Goal: Task Accomplishment & Management: Complete application form

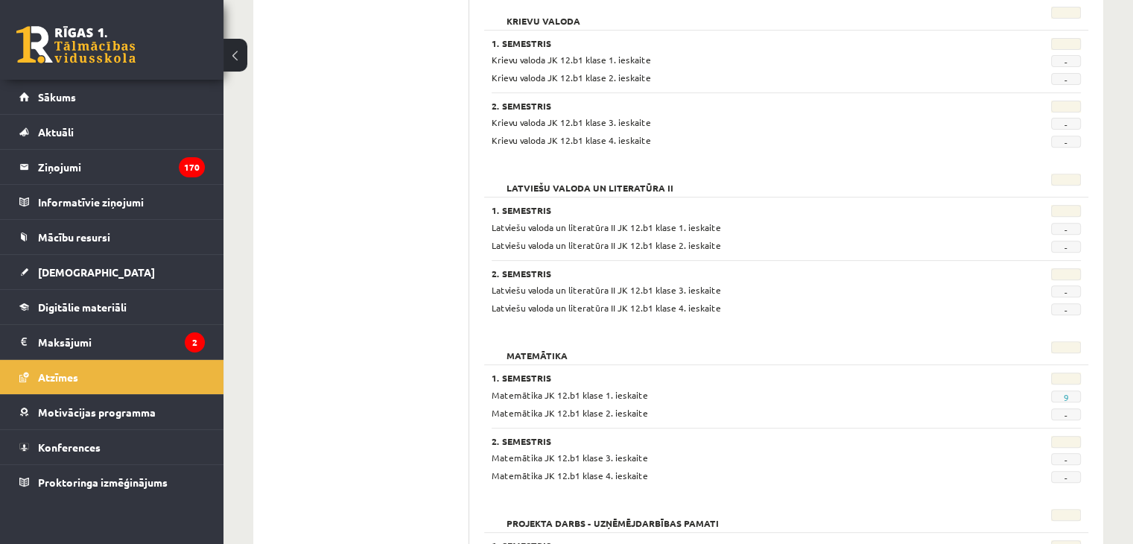
scroll to position [596, 0]
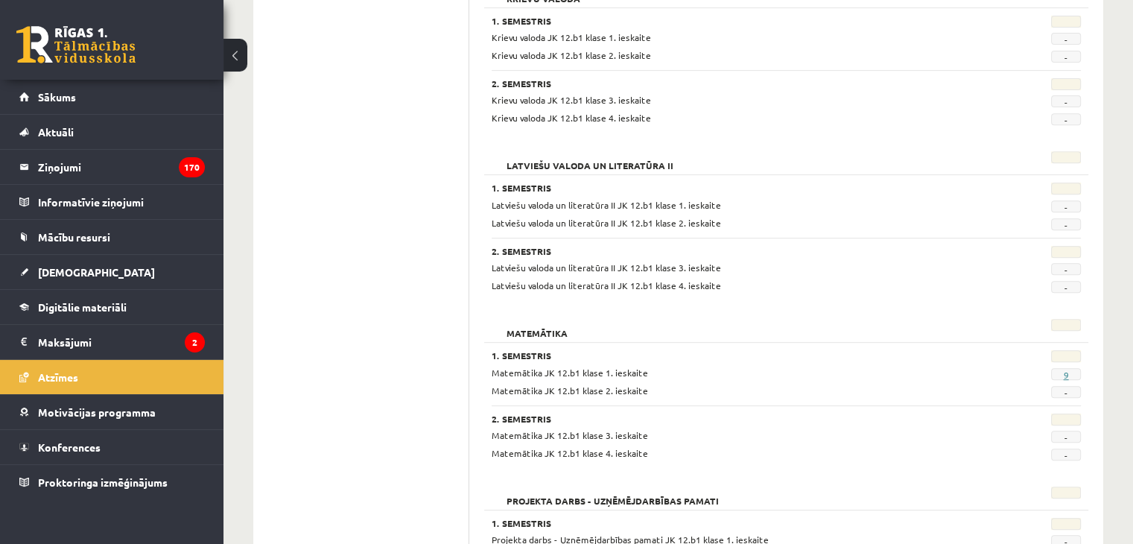
click at [1065, 371] on link "9" at bounding box center [1065, 375] width 5 height 12
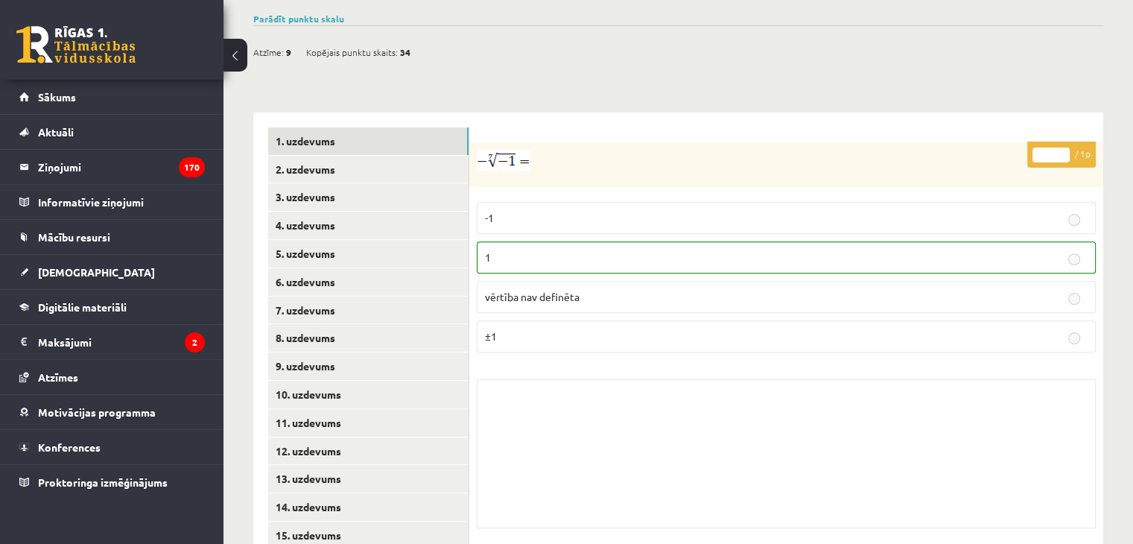
scroll to position [538, 0]
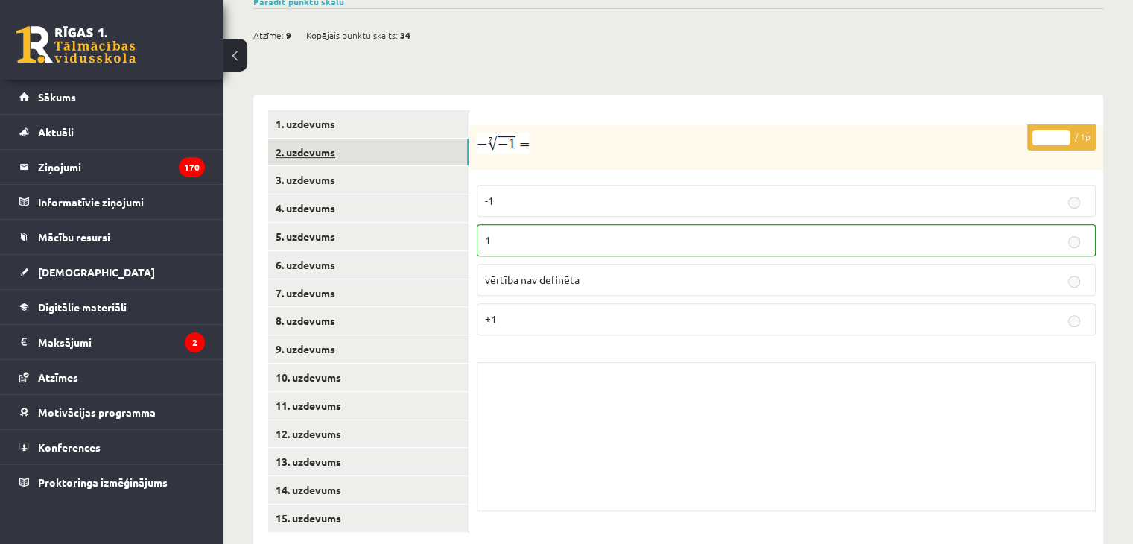
click at [331, 138] on link "2. uzdevums" at bounding box center [368, 152] width 200 height 28
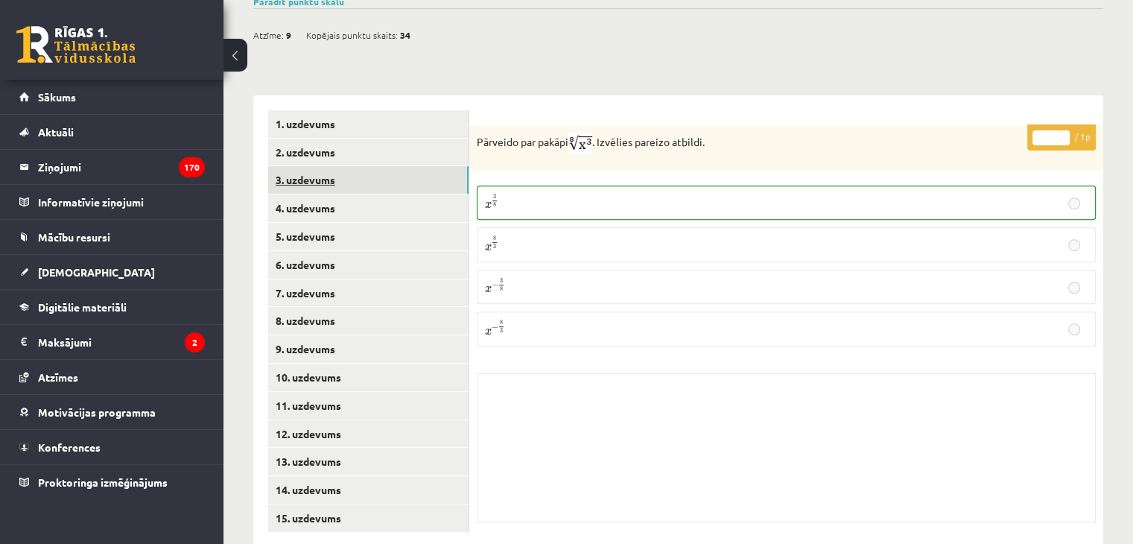
click at [322, 166] on link "3. uzdevums" at bounding box center [368, 180] width 200 height 28
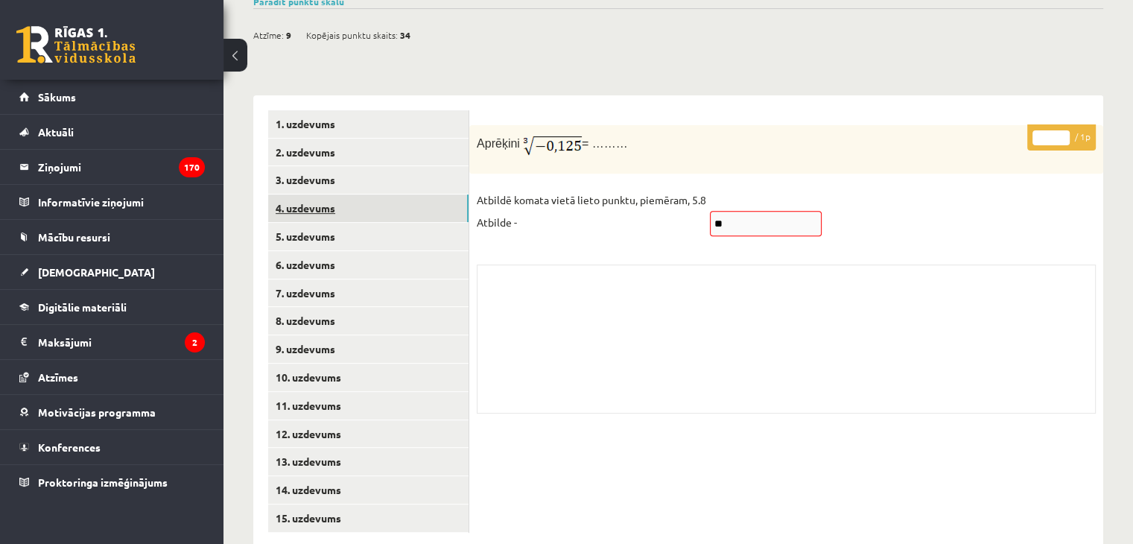
click at [311, 194] on link "4. uzdevums" at bounding box center [368, 208] width 200 height 28
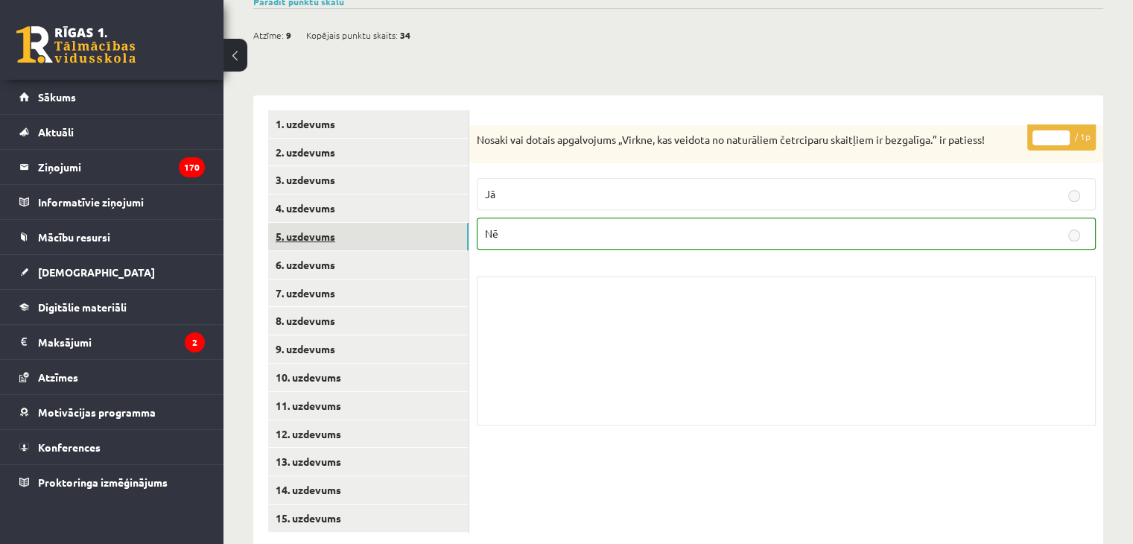
click at [310, 223] on link "5. uzdevums" at bounding box center [368, 237] width 200 height 28
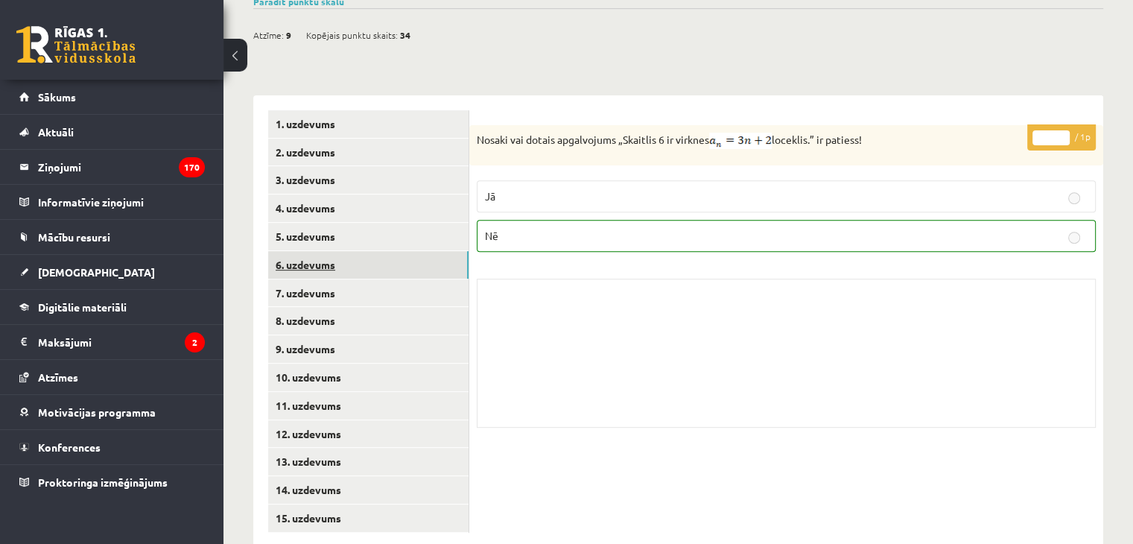
click at [321, 251] on link "6. uzdevums" at bounding box center [368, 265] width 200 height 28
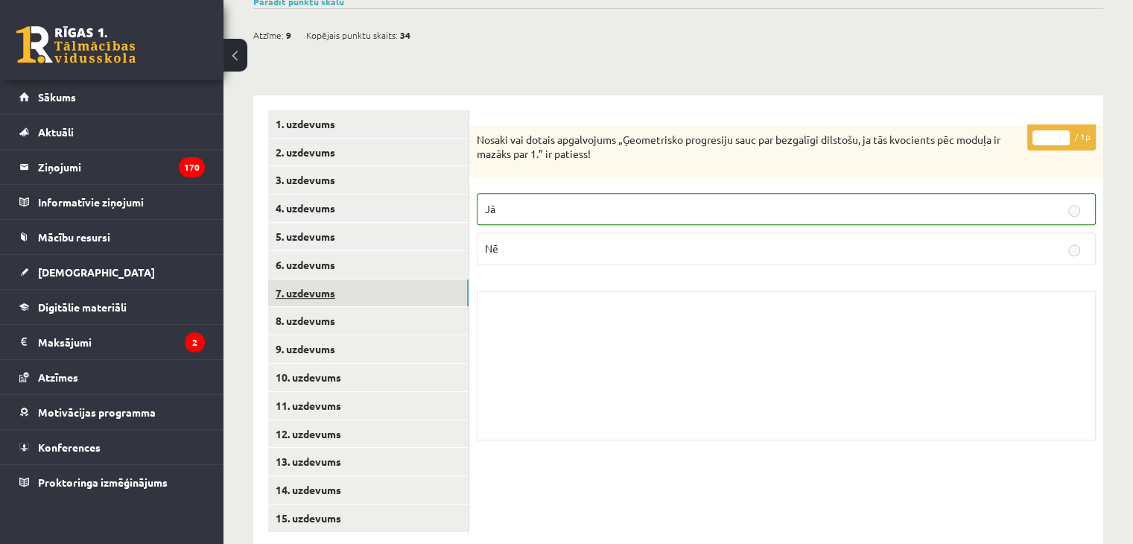
click at [334, 279] on link "7. uzdevums" at bounding box center [368, 293] width 200 height 28
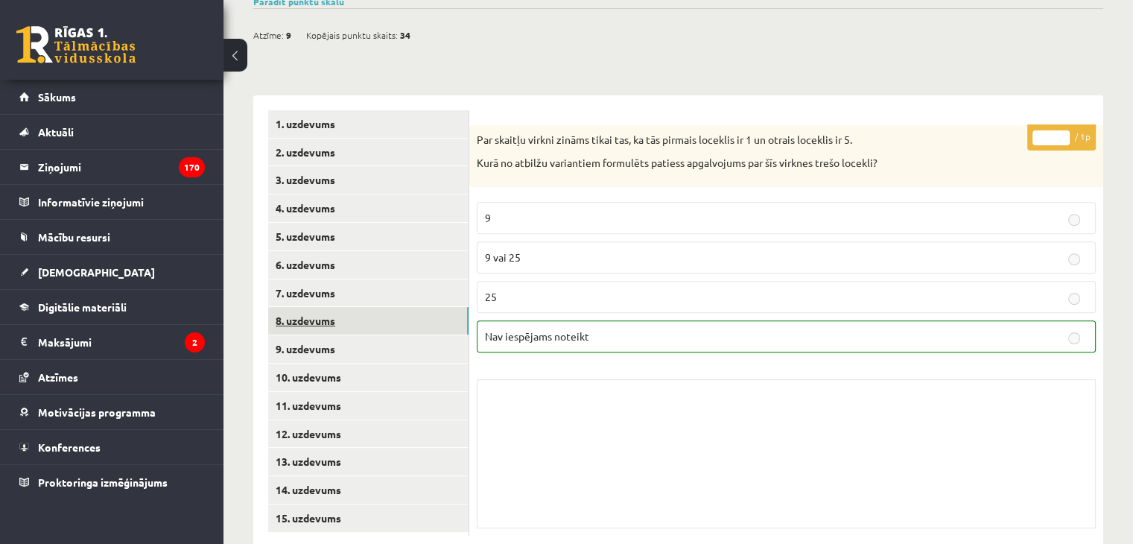
click at [331, 307] on link "8. uzdevums" at bounding box center [368, 321] width 200 height 28
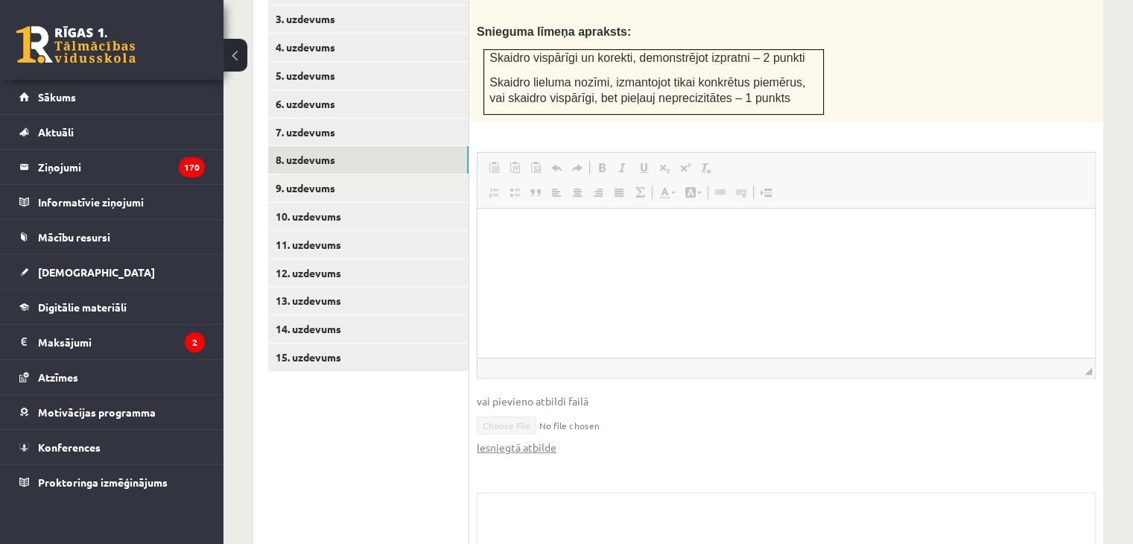
scroll to position [740, 0]
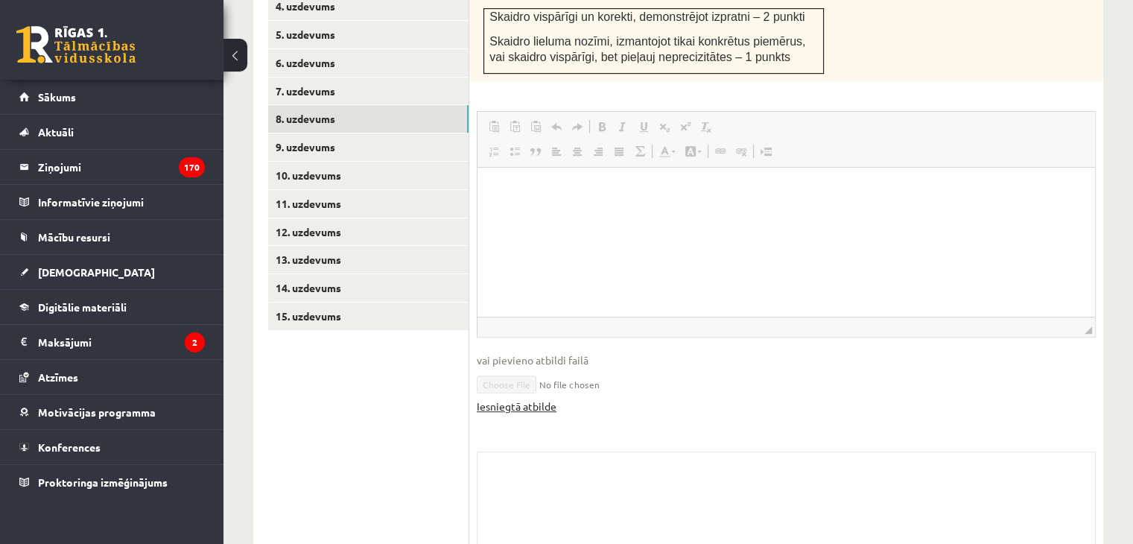
click at [512, 398] on link "Iesniegtā atbilde" at bounding box center [517, 406] width 80 height 16
click at [305, 133] on link "9. uzdevums" at bounding box center [368, 147] width 200 height 28
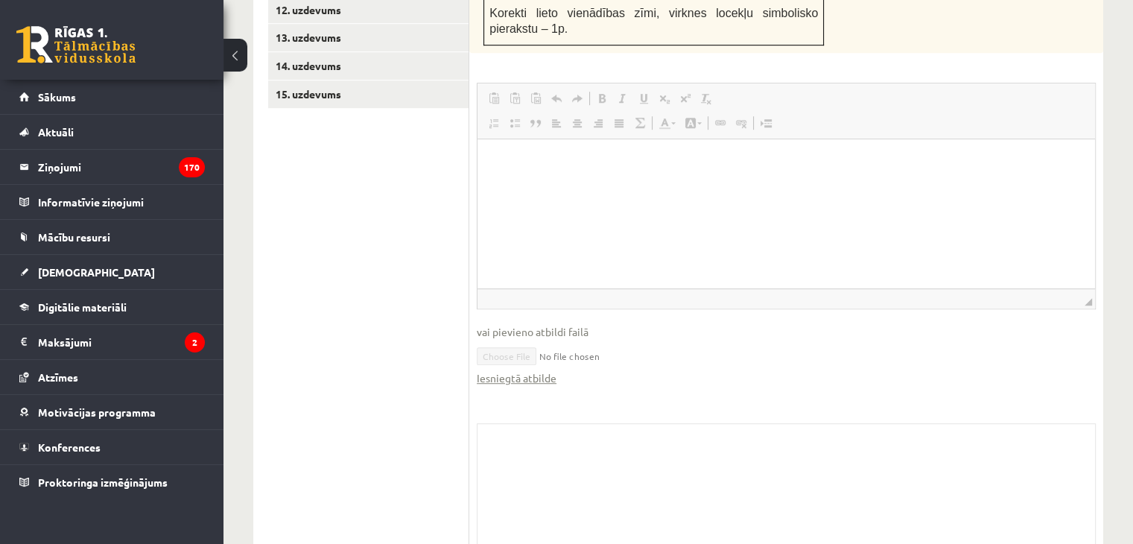
scroll to position [963, 0]
click at [524, 369] on link "Iesniegtā atbilde" at bounding box center [517, 377] width 80 height 16
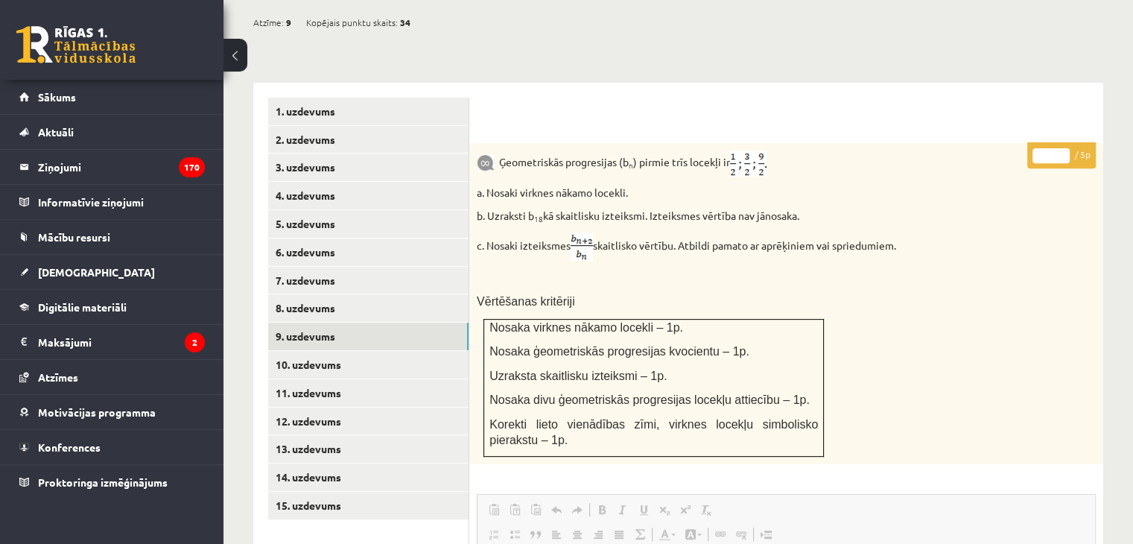
scroll to position [517, 0]
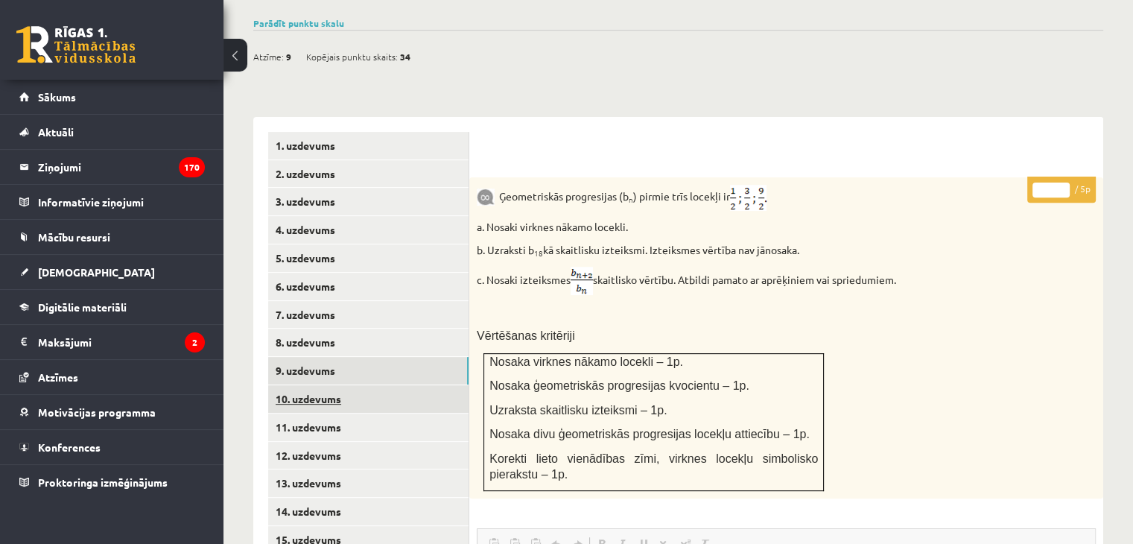
click at [302, 385] on link "10. uzdevums" at bounding box center [368, 399] width 200 height 28
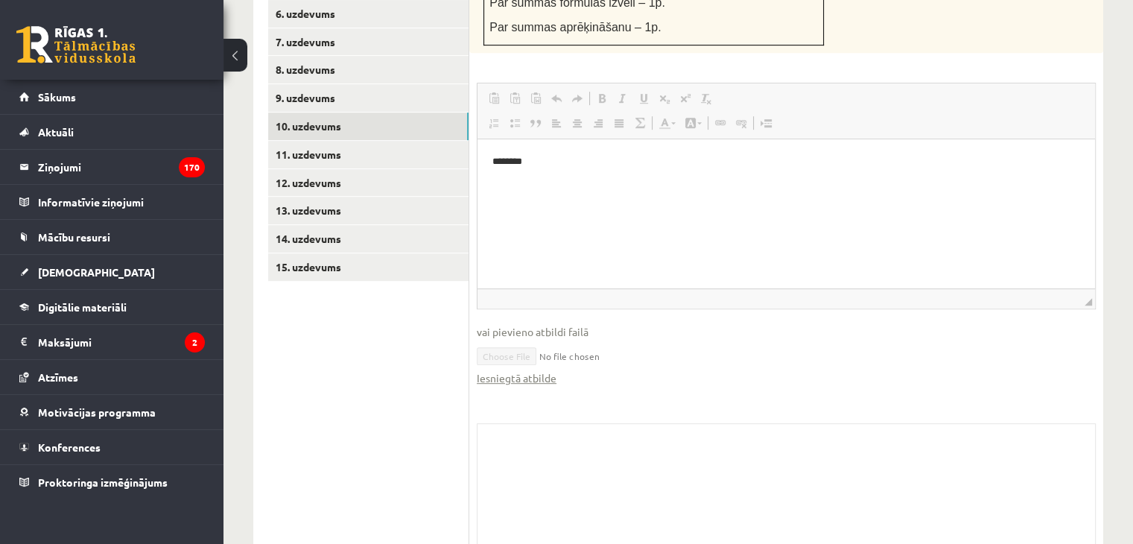
scroll to position [815, 0]
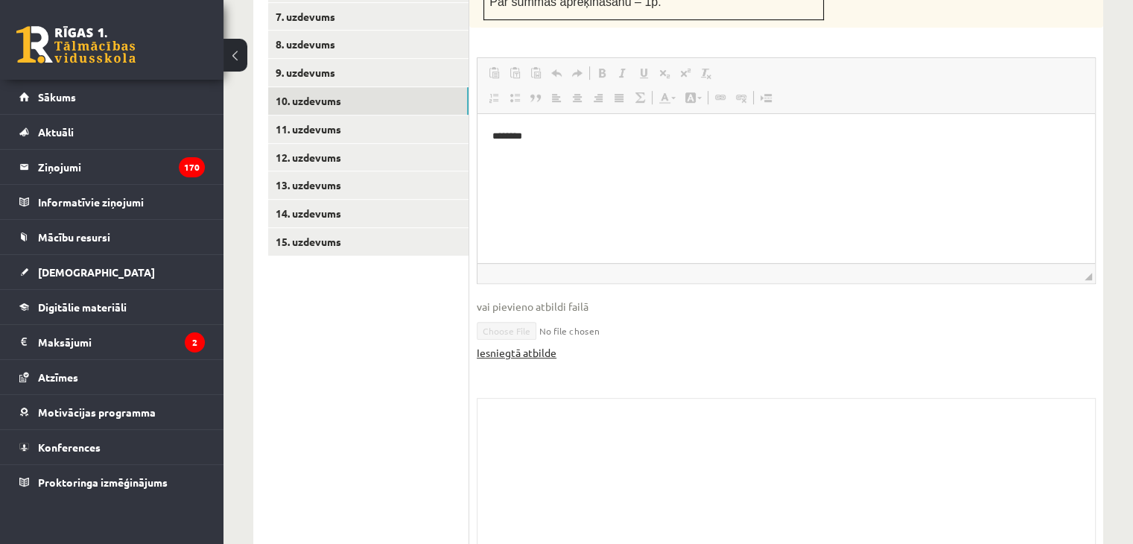
click at [509, 345] on link "Iesniegtā atbilde" at bounding box center [517, 353] width 80 height 16
click at [338, 115] on link "11. uzdevums" at bounding box center [368, 129] width 200 height 28
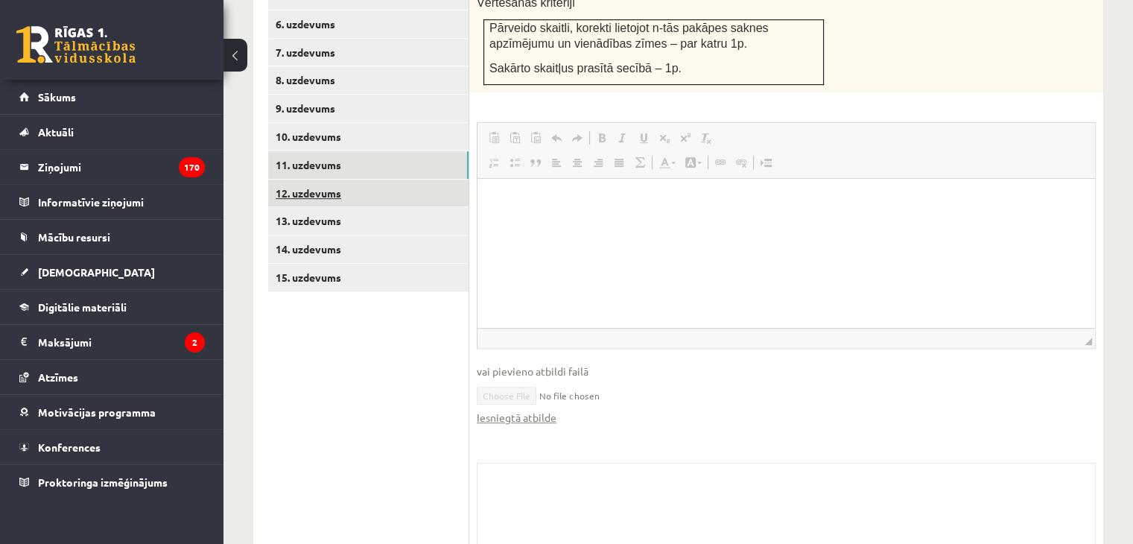
scroll to position [784, 0]
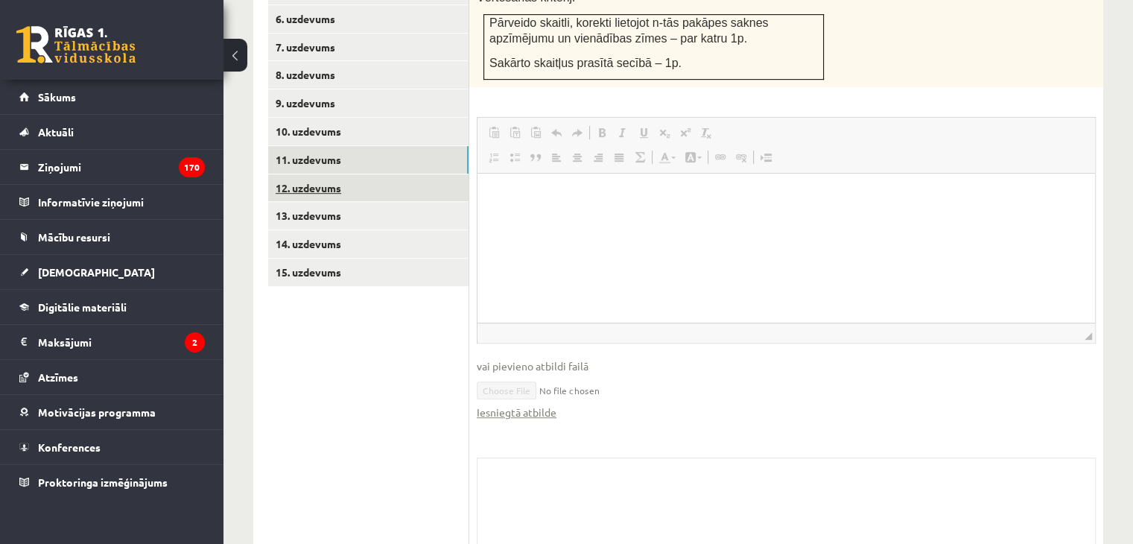
click at [322, 174] on link "12. uzdevums" at bounding box center [368, 188] width 200 height 28
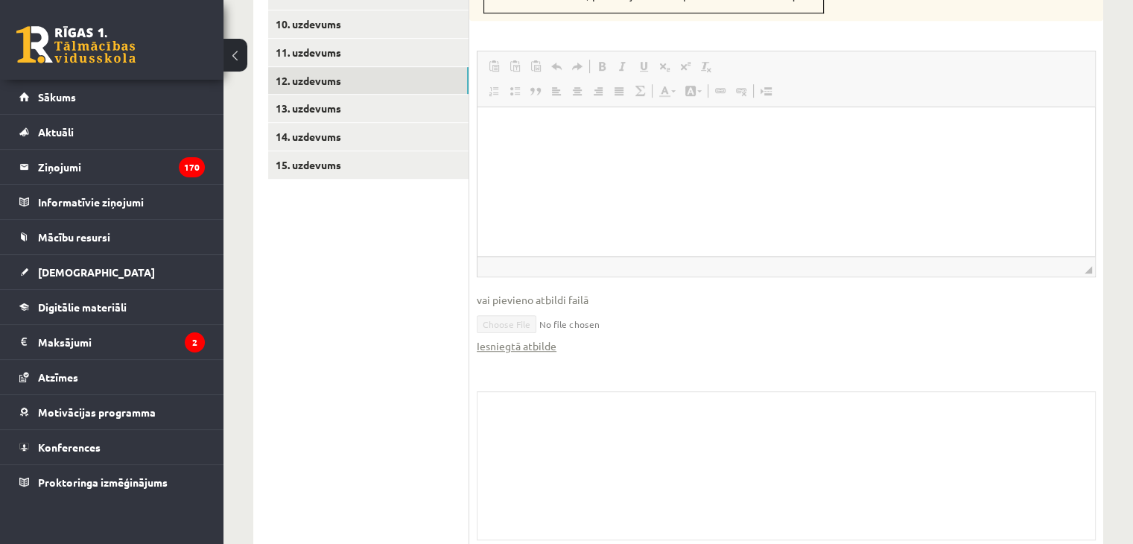
scroll to position [905, 0]
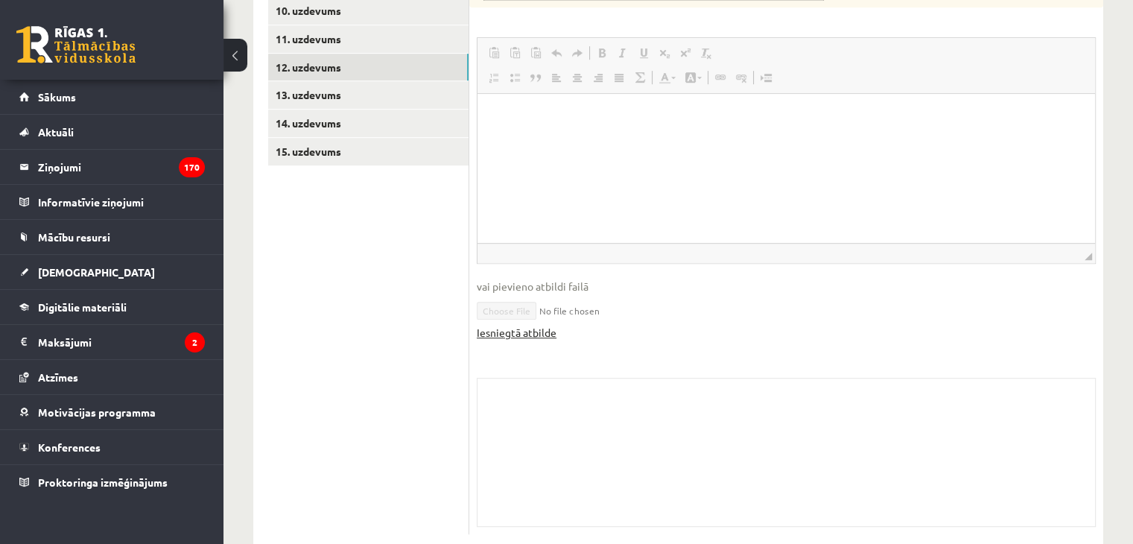
click at [515, 325] on link "Iesniegtā atbilde" at bounding box center [517, 333] width 80 height 16
click at [325, 81] on link "13. uzdevums" at bounding box center [368, 95] width 200 height 28
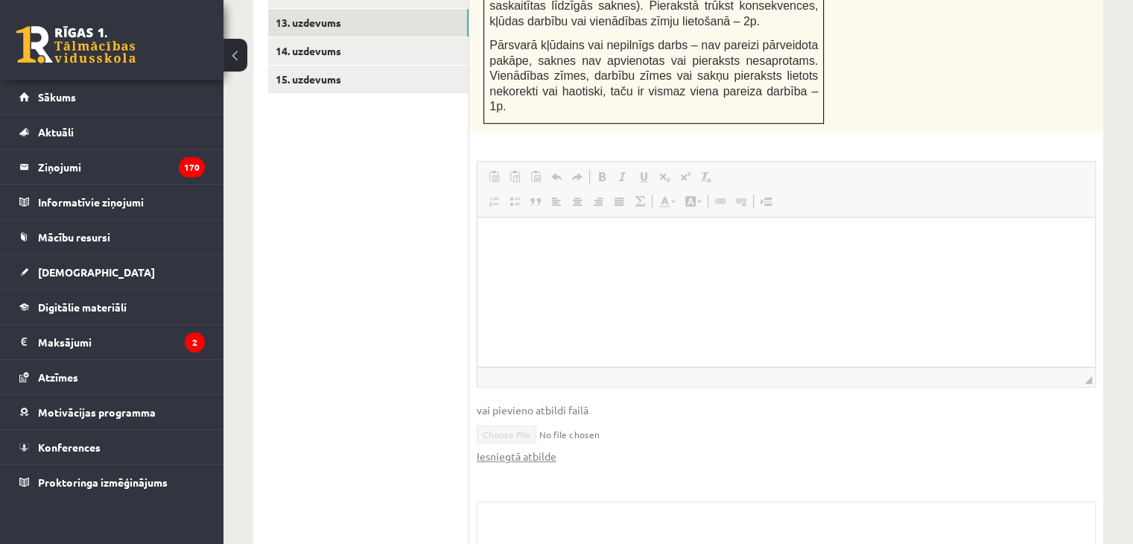
scroll to position [979, 0]
click at [500, 446] on link "Iesniegtā atbilde" at bounding box center [517, 454] width 80 height 16
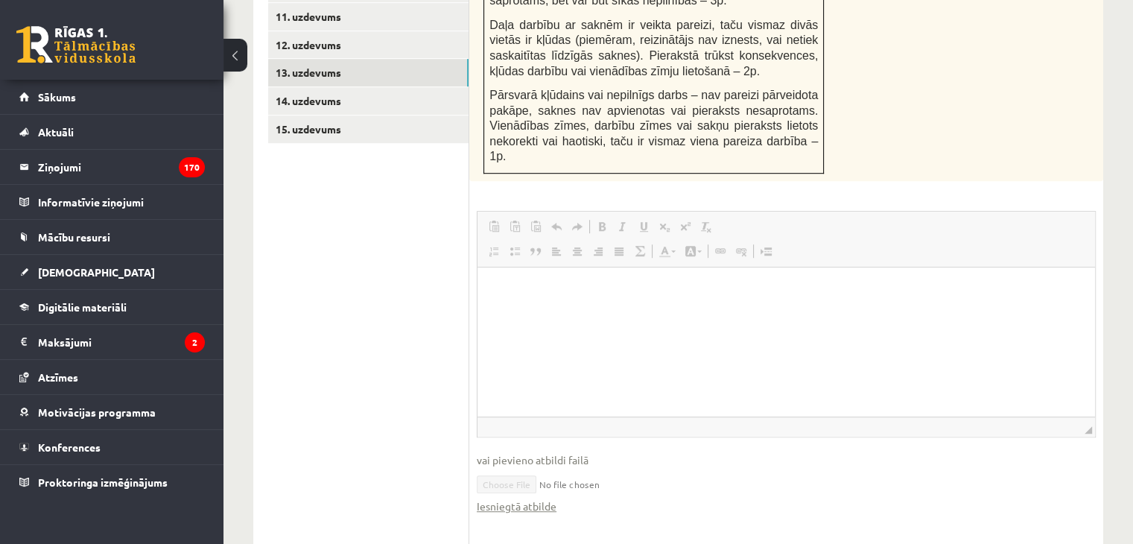
scroll to position [905, 0]
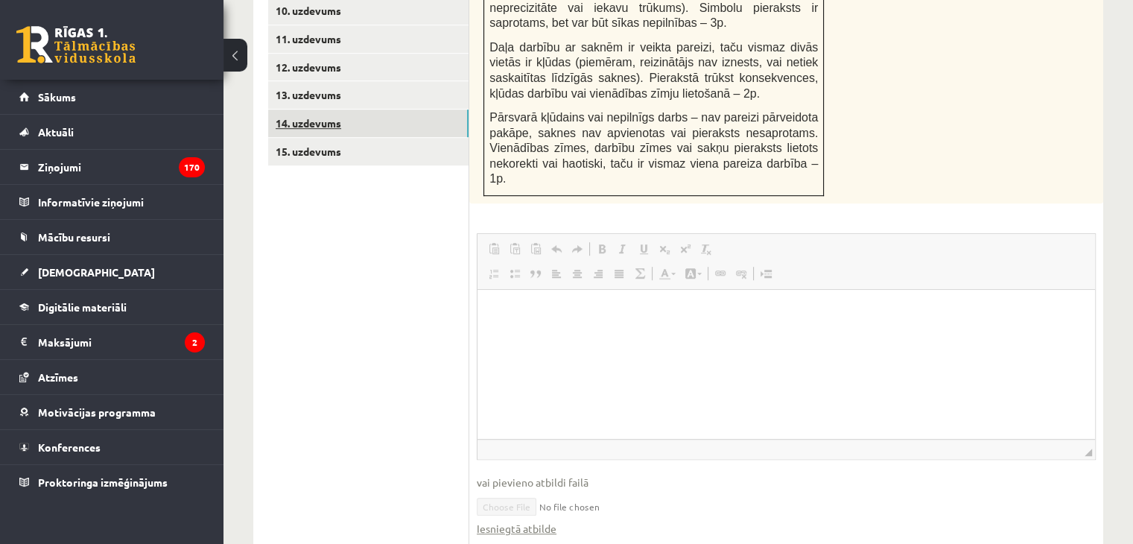
click at [338, 109] on link "14. uzdevums" at bounding box center [368, 123] width 200 height 28
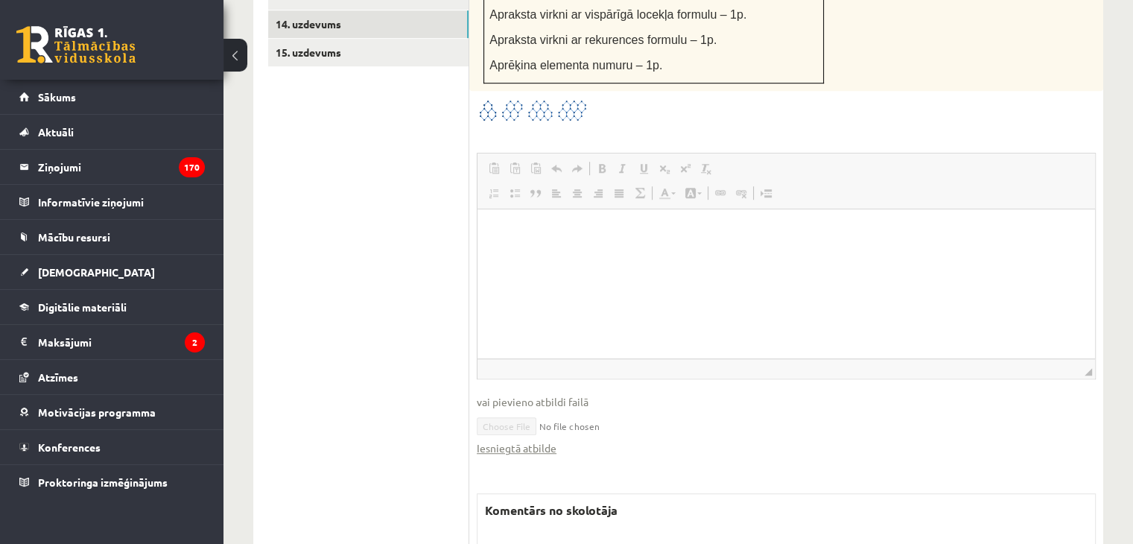
scroll to position [1089, 0]
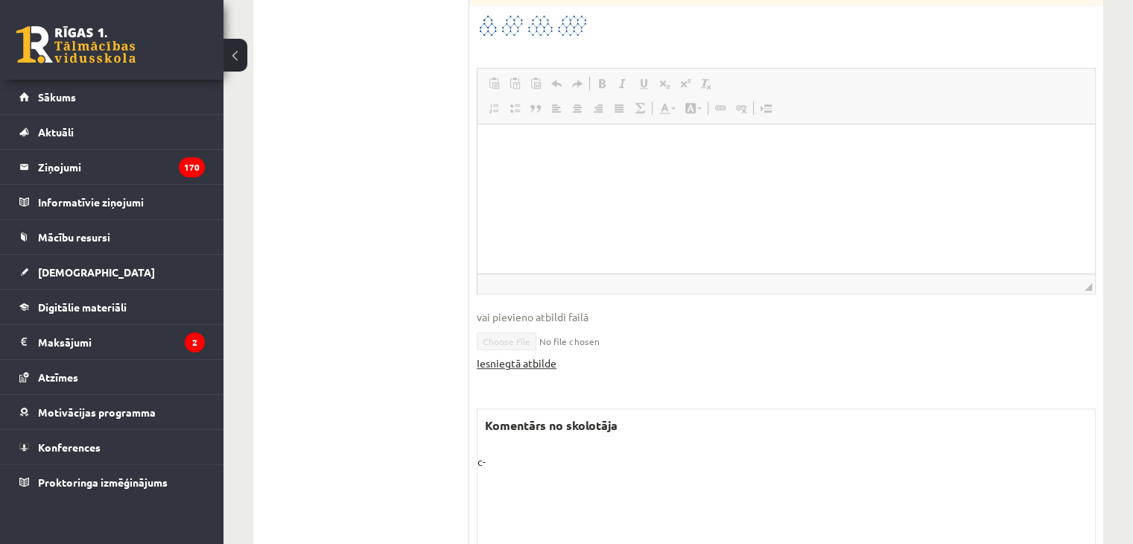
click at [492, 355] on link "Iesniegtā atbilde" at bounding box center [517, 363] width 80 height 16
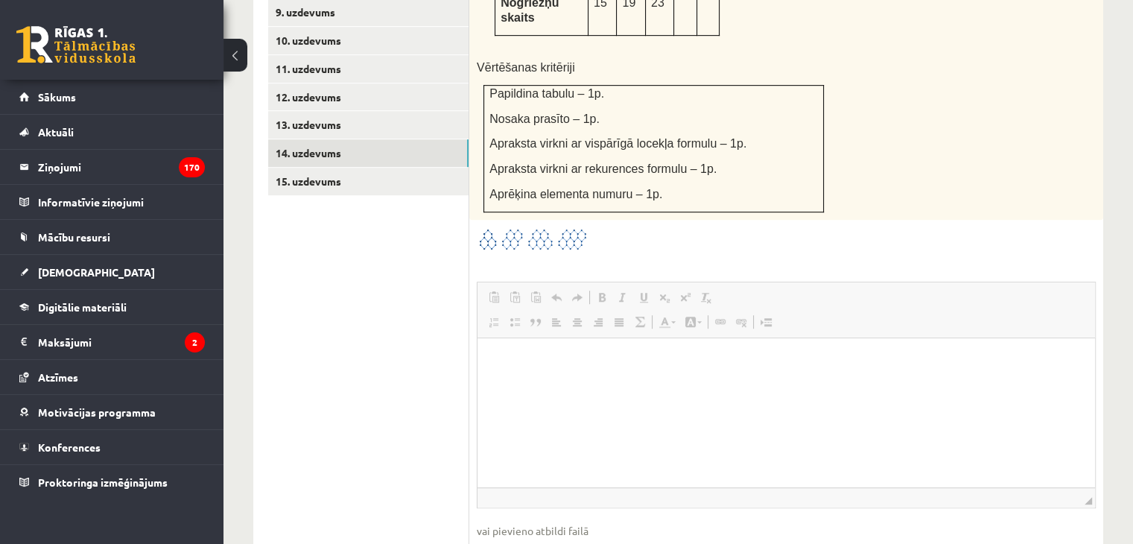
scroll to position [865, 0]
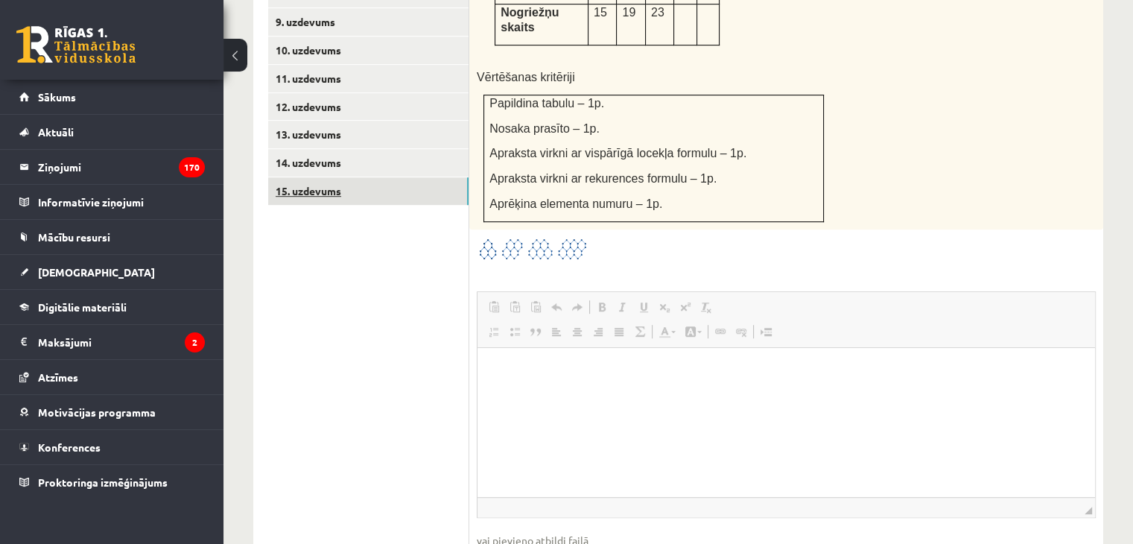
click at [334, 177] on link "15. uzdevums" at bounding box center [368, 191] width 200 height 28
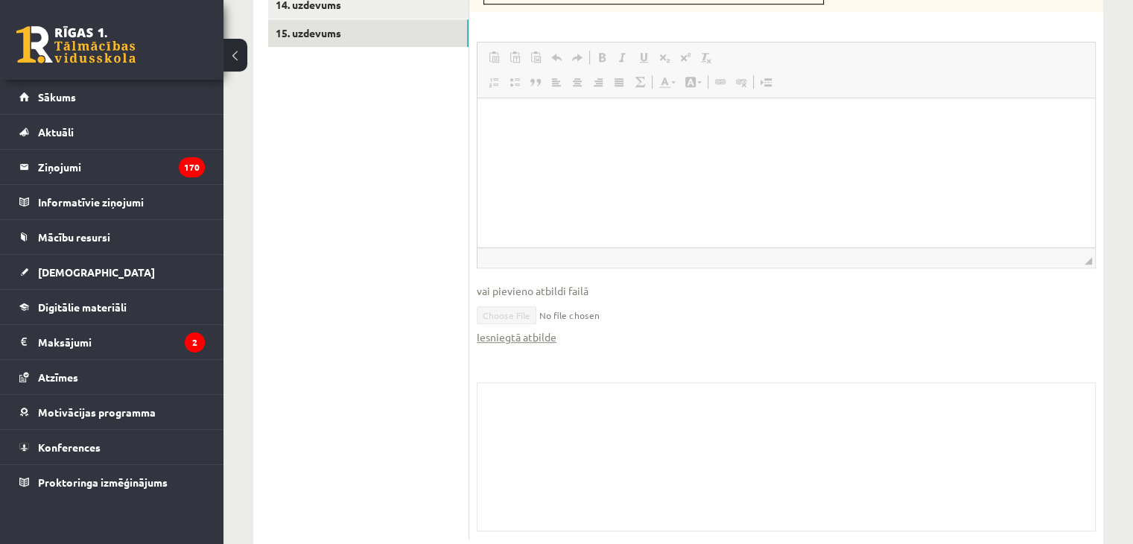
scroll to position [1027, 0]
click at [509, 325] on link "Iesniegtā atbilde" at bounding box center [517, 333] width 80 height 16
click at [66, 95] on span "Sākums" at bounding box center [57, 96] width 38 height 13
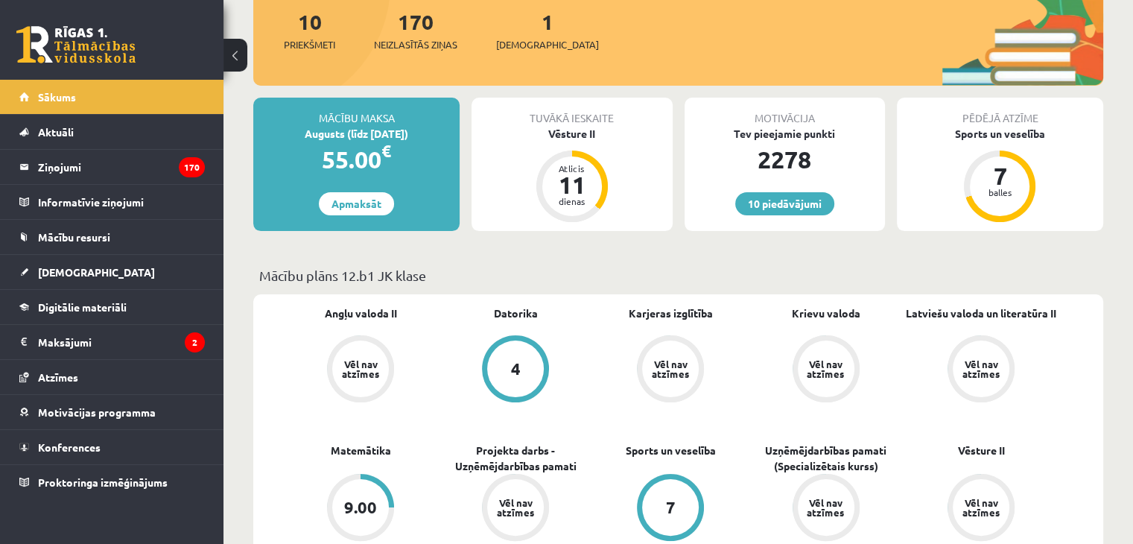
scroll to position [149, 0]
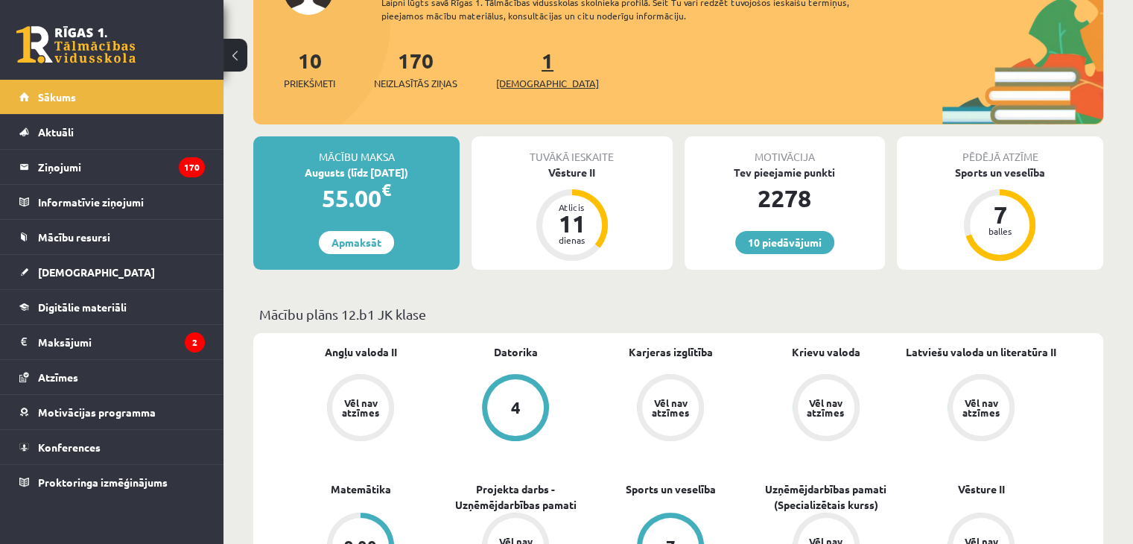
click at [520, 64] on link "1 Ieskaites" at bounding box center [547, 69] width 103 height 44
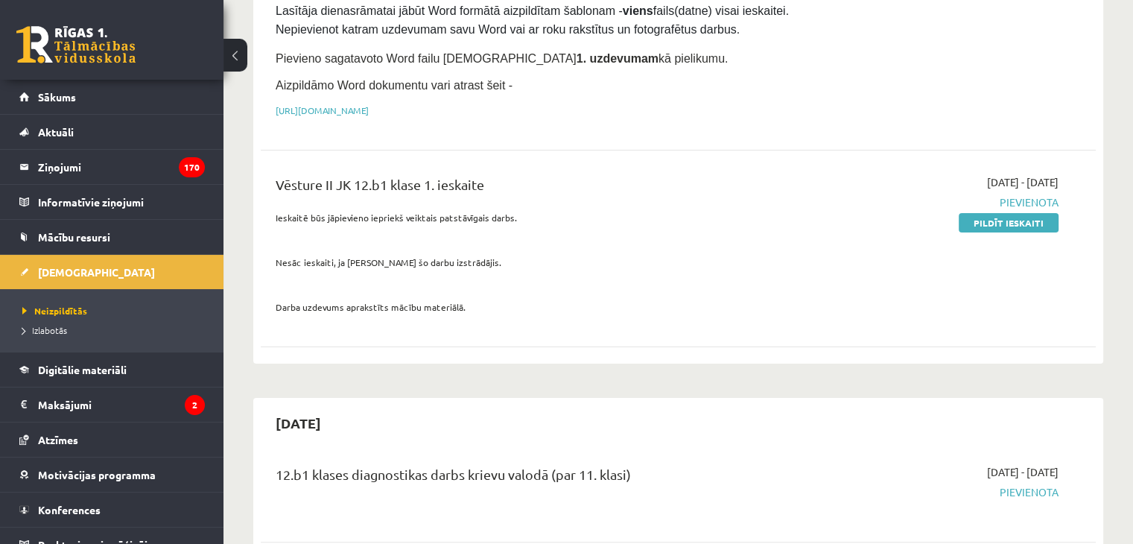
scroll to position [298, 0]
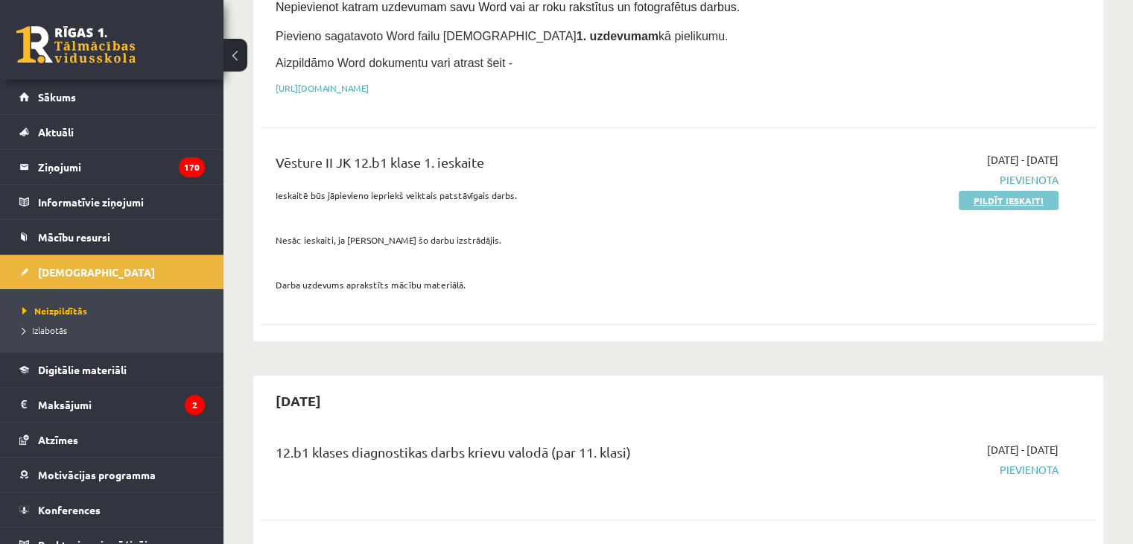
click at [987, 191] on link "Pildīt ieskaiti" at bounding box center [1008, 200] width 100 height 19
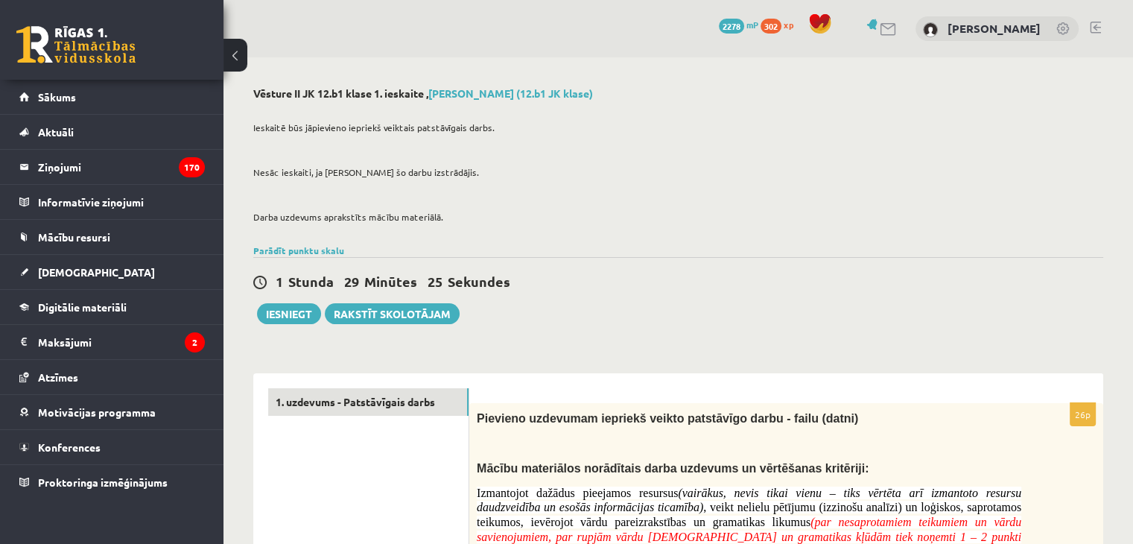
drag, startPoint x: 572, startPoint y: 330, endPoint x: 485, endPoint y: 445, distance: 143.6
copy div "Mācību materiālos norādītais darba uzdevums un vērtēšanas kritēriji: Izmantojot…"
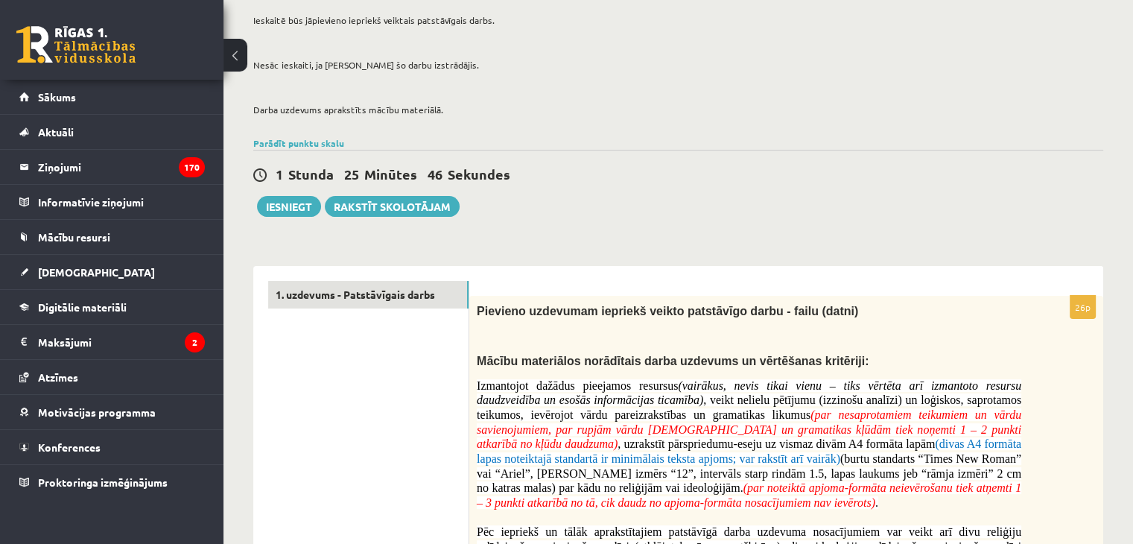
scroll to position [223, 0]
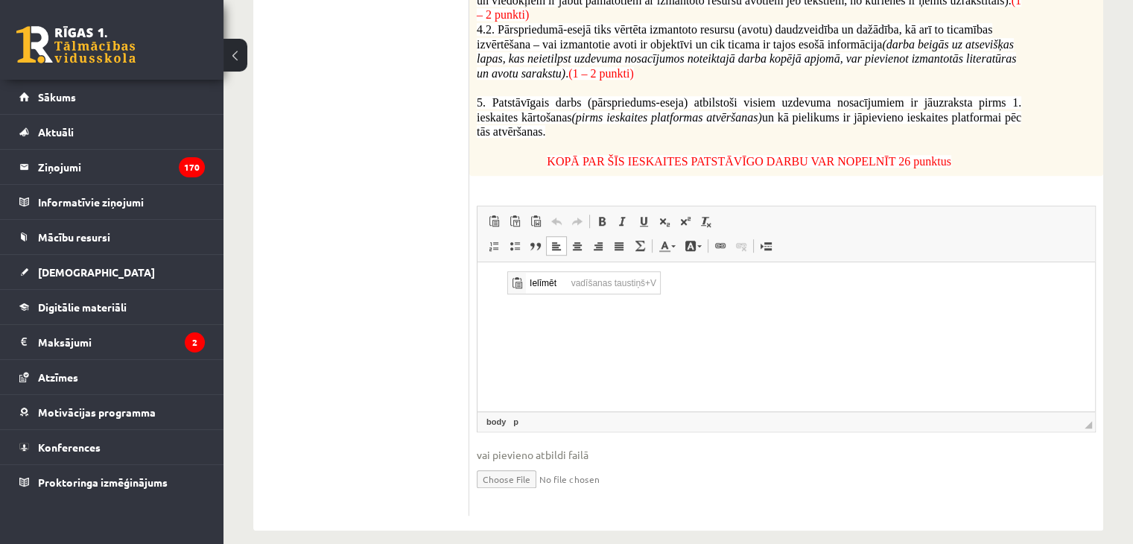
scroll to position [0, 0]
click at [512, 284] on p "Bagātinātā teksta redaktors, wiswyg-editor-user-answer-47433918322040" at bounding box center [785, 285] width 587 height 16
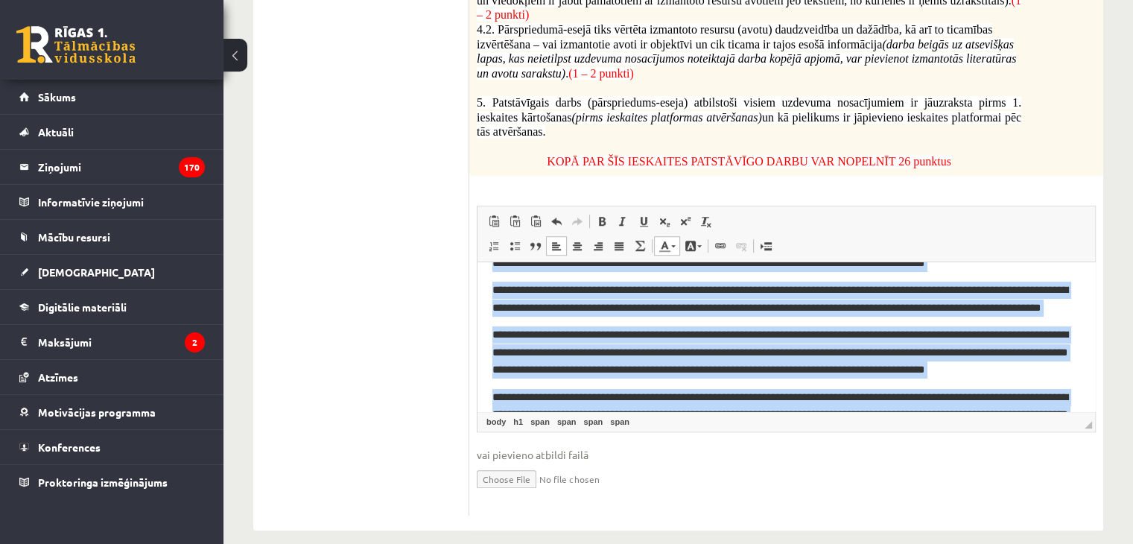
scroll to position [689, 0]
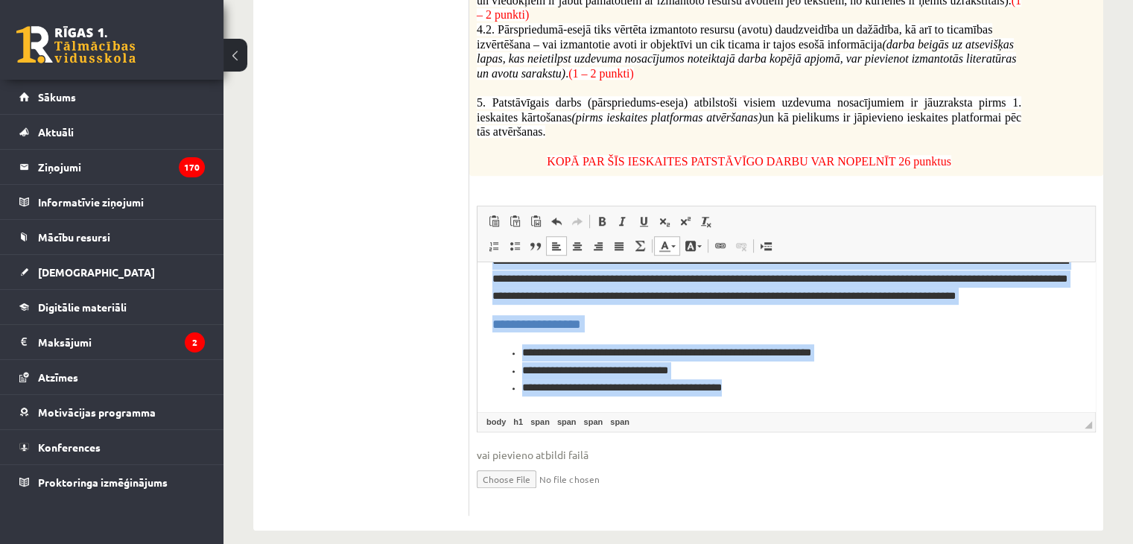
drag, startPoint x: 478, startPoint y: 292, endPoint x: 1276, endPoint y: 668, distance: 882.3
click at [704, 215] on span at bounding box center [706, 221] width 12 height 12
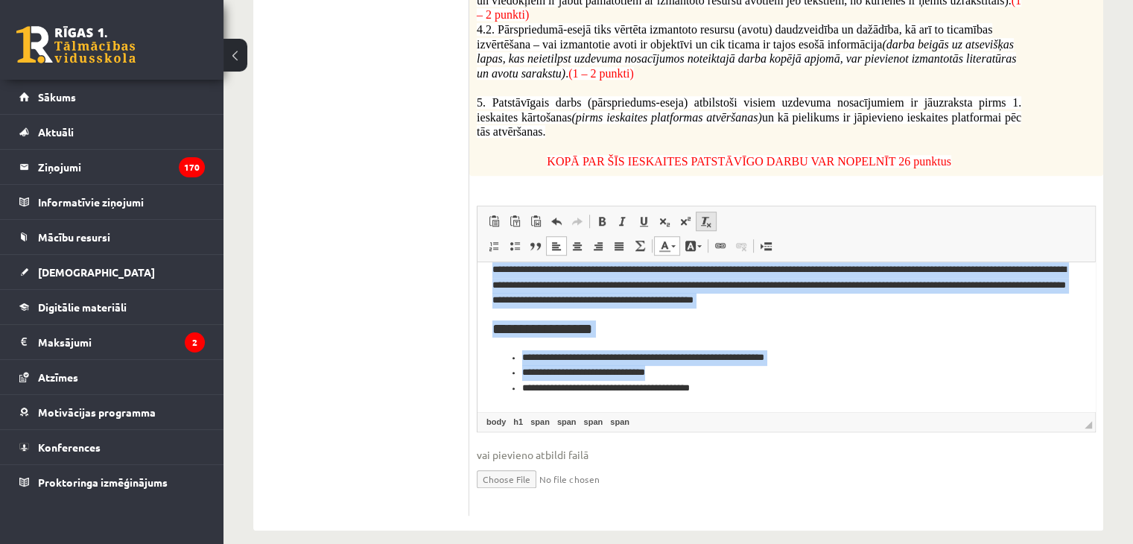
scroll to position [634, 0]
click at [704, 215] on span at bounding box center [706, 221] width 12 height 12
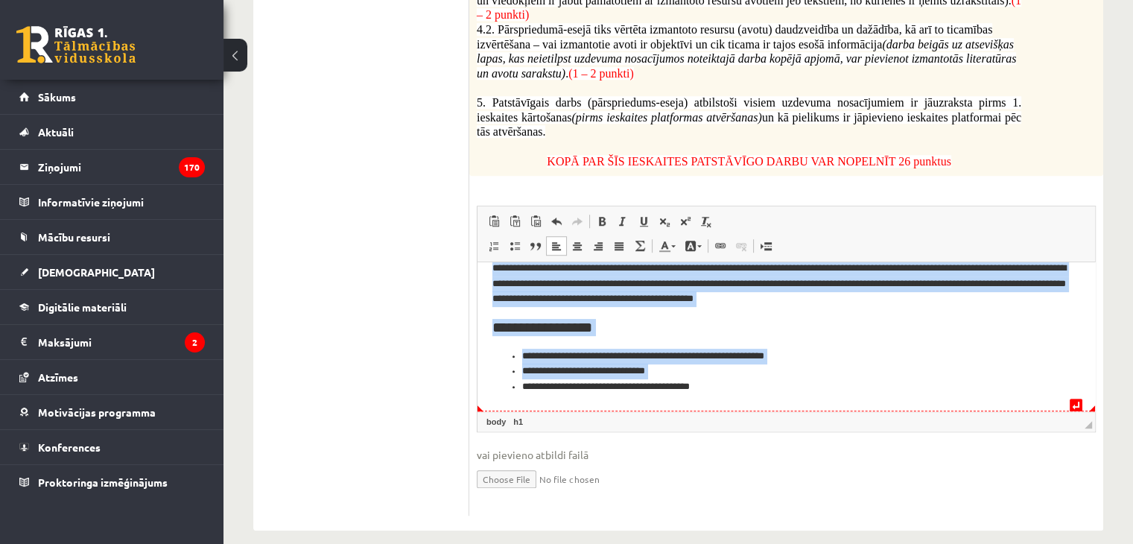
click at [841, 378] on li "**********" at bounding box center [780, 371] width 517 height 16
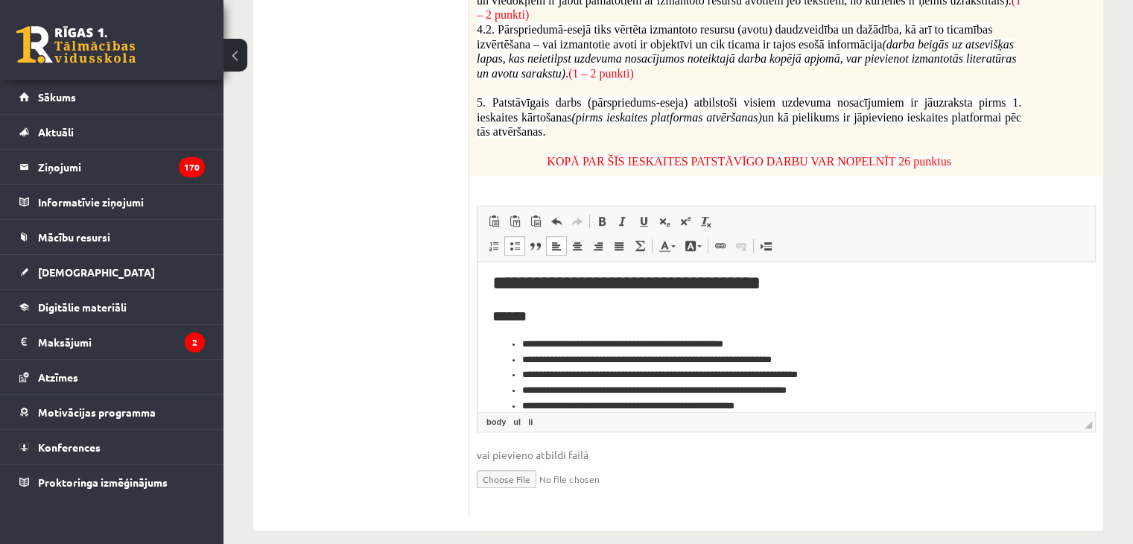
scroll to position [0, 0]
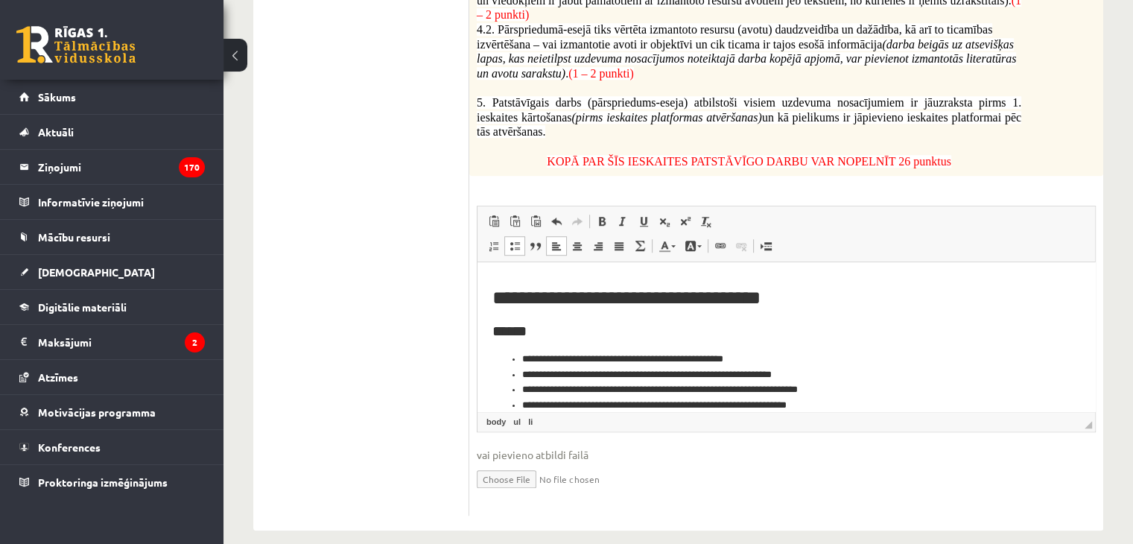
click at [512, 463] on input "file" at bounding box center [786, 477] width 619 height 31
type input "**********"
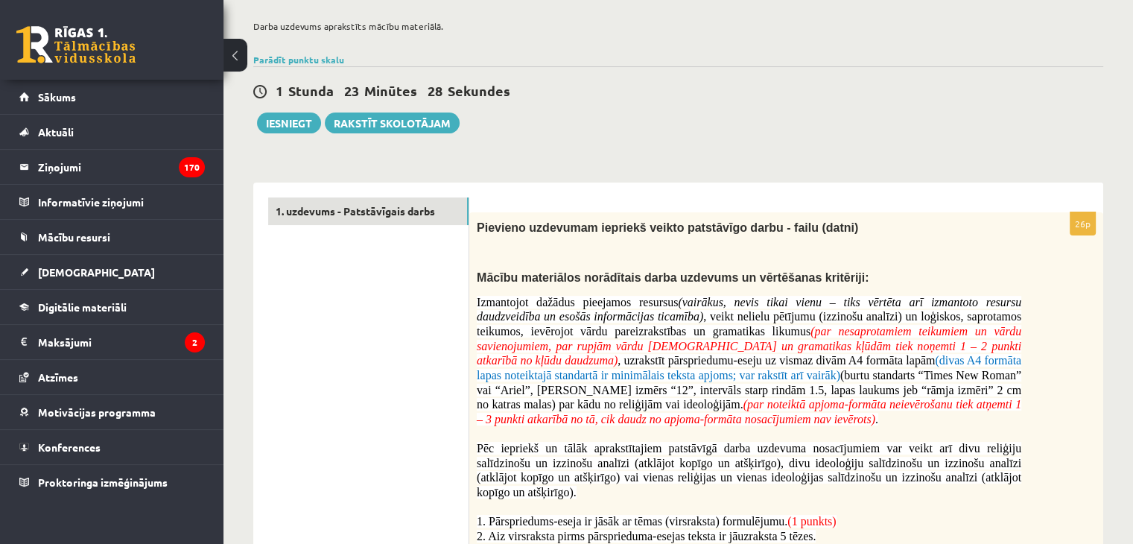
scroll to position [81, 0]
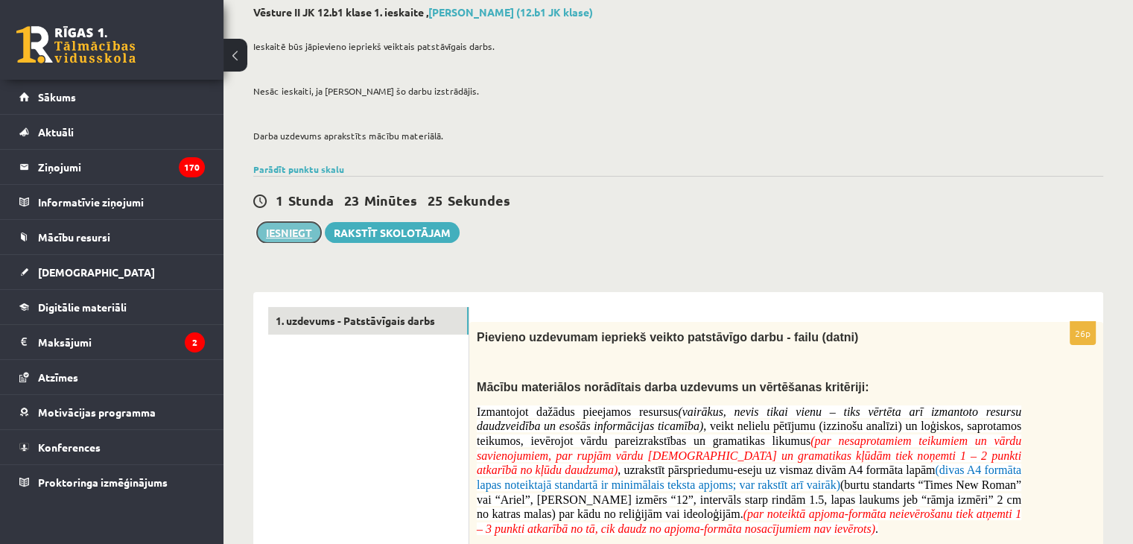
click at [282, 233] on button "Iesniegt" at bounding box center [289, 232] width 64 height 21
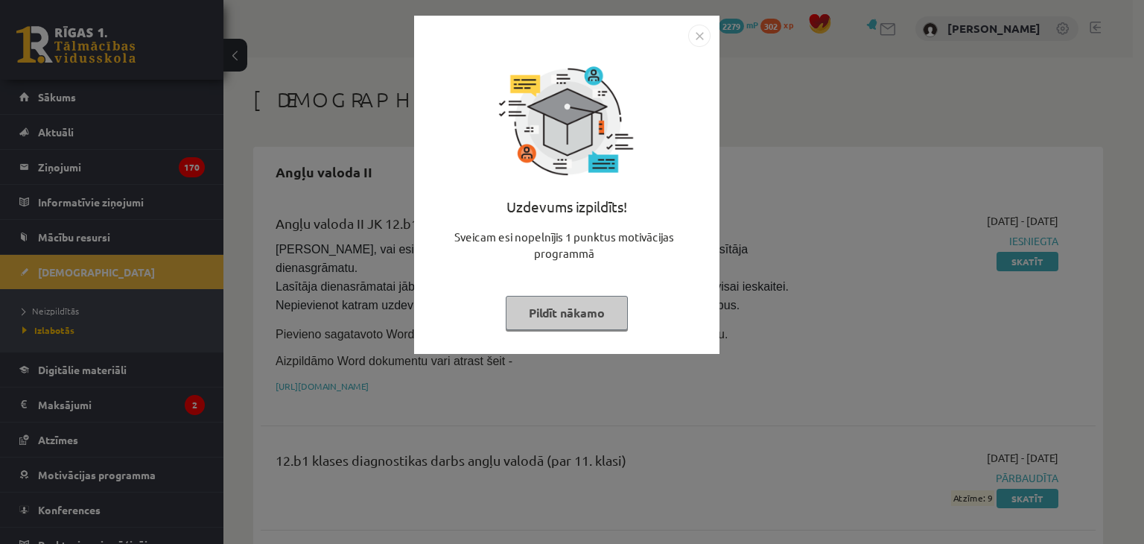
click at [611, 308] on button "Pildīt nākamo" at bounding box center [567, 313] width 122 height 34
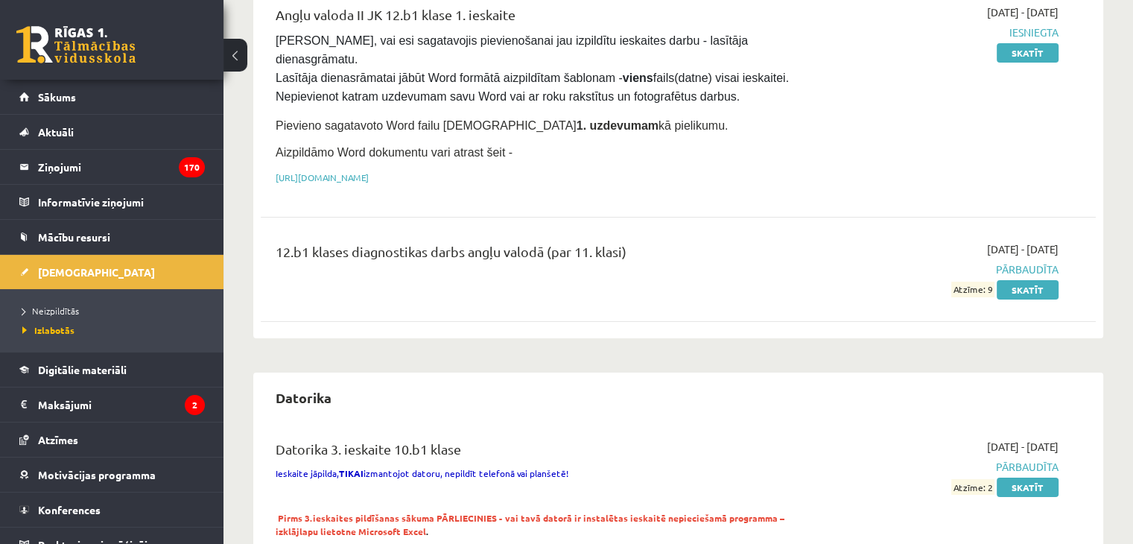
scroll to position [223, 0]
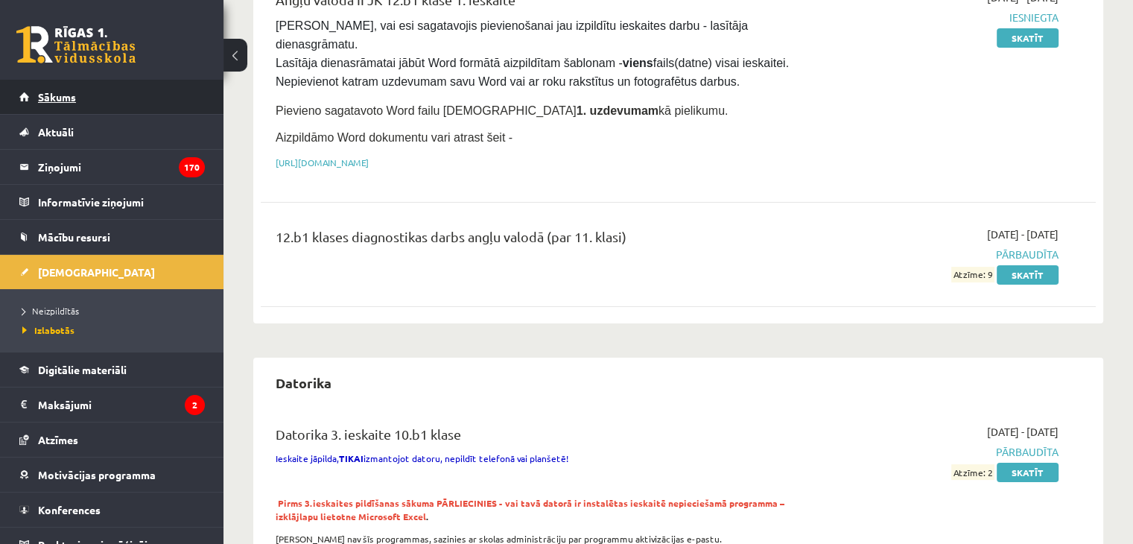
click at [84, 107] on link "Sākums" at bounding box center [111, 97] width 185 height 34
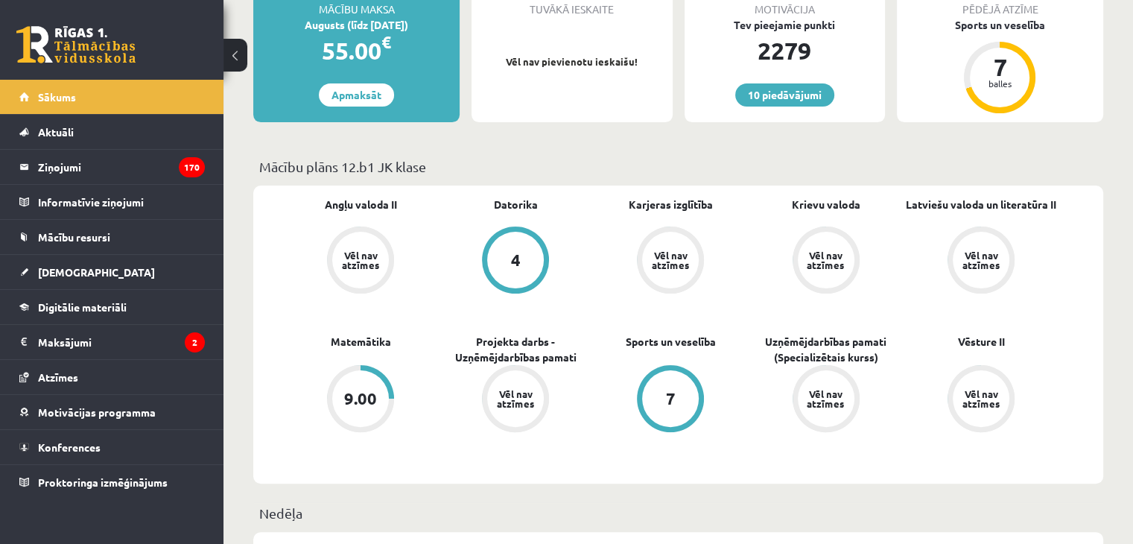
scroll to position [298, 0]
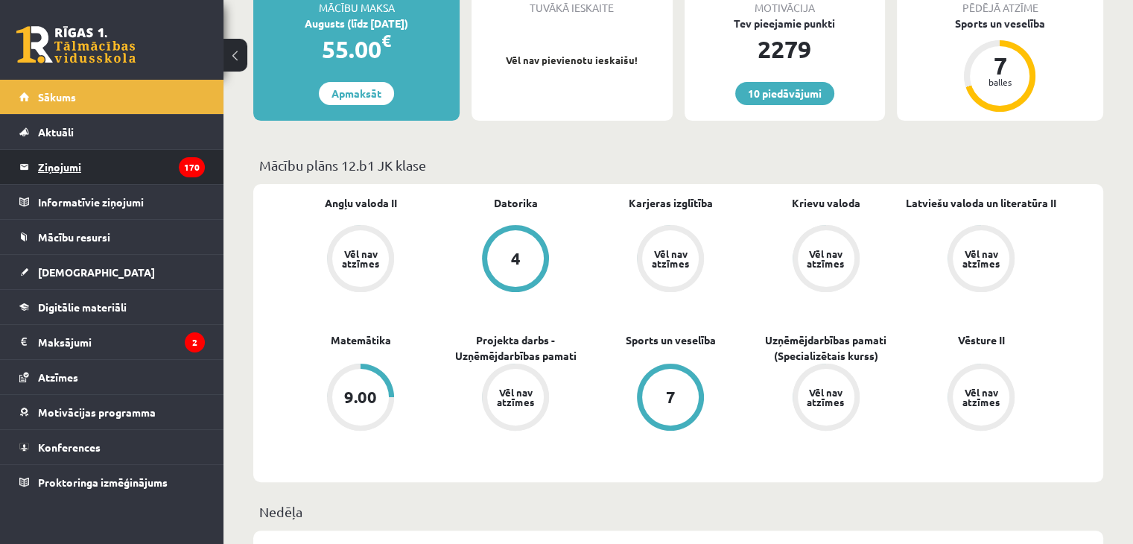
click at [77, 172] on legend "Ziņojumi 170" at bounding box center [121, 167] width 167 height 34
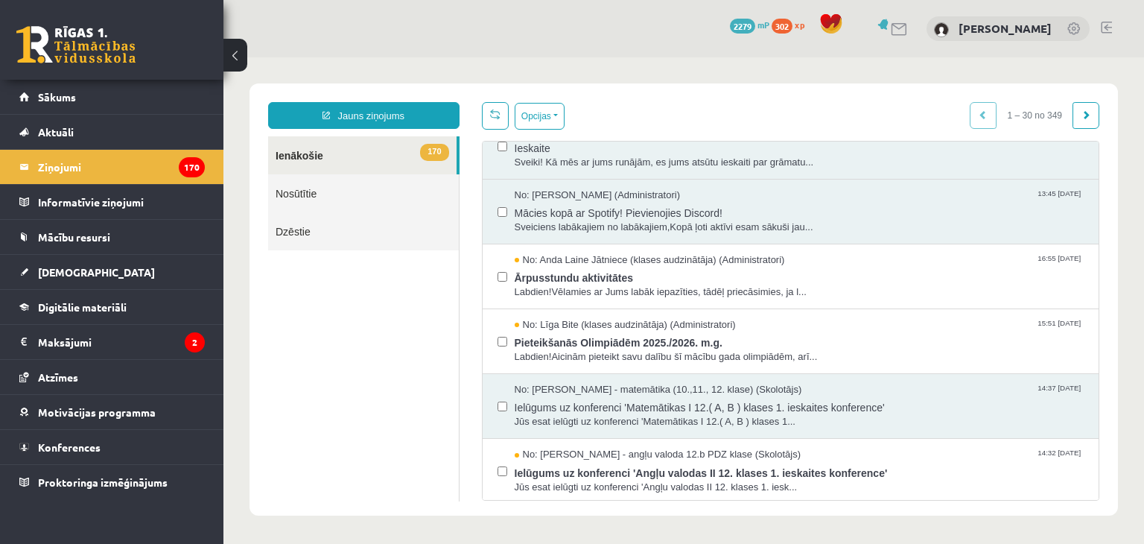
scroll to position [223, 0]
click at [82, 108] on link "Sākums" at bounding box center [111, 97] width 185 height 34
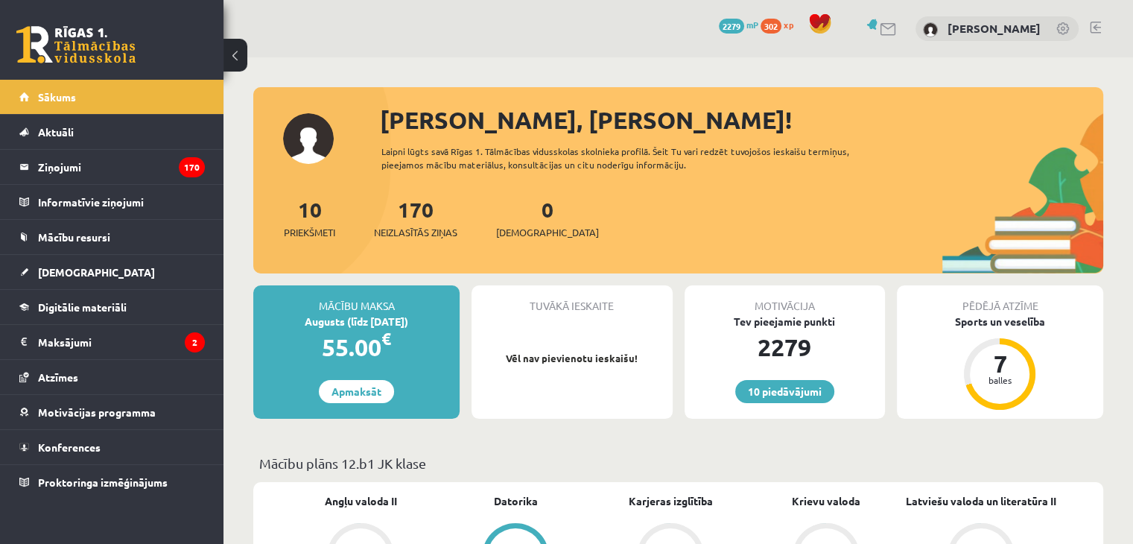
click at [1090, 28] on link at bounding box center [1094, 28] width 11 height 12
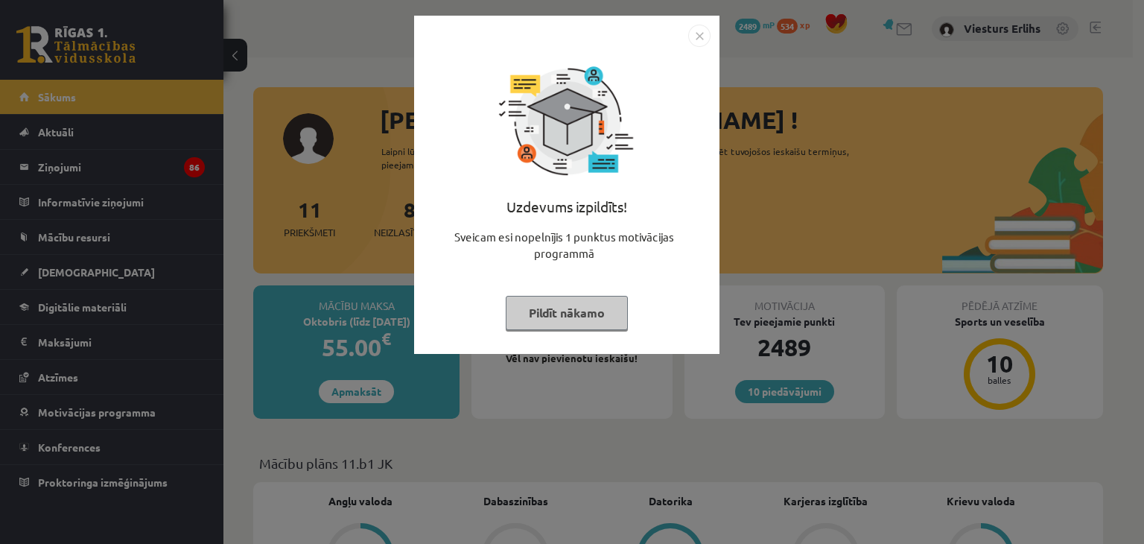
click at [579, 308] on button "Pildīt nākamo" at bounding box center [567, 313] width 122 height 34
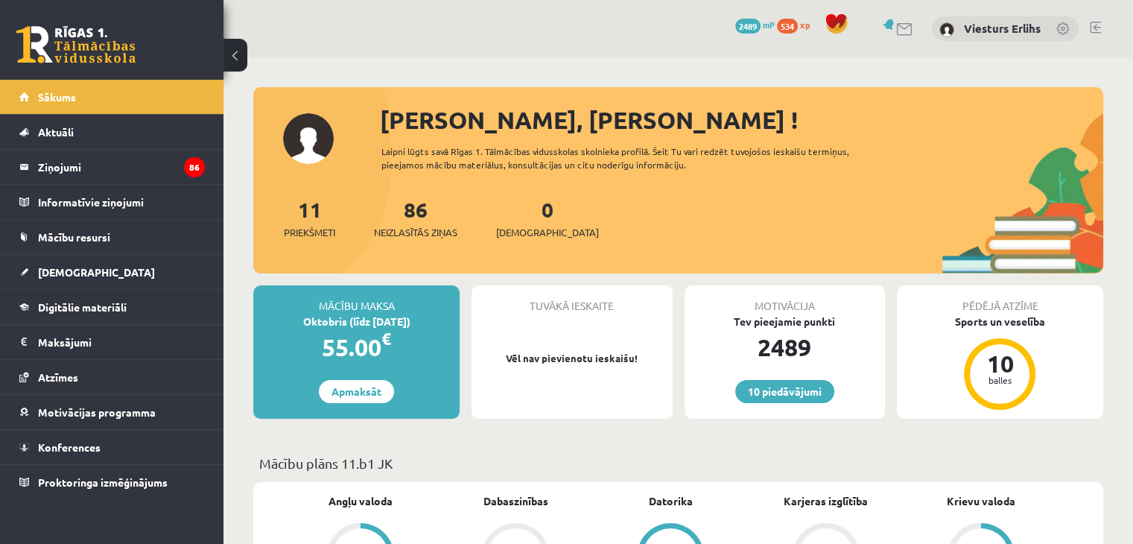
click at [1092, 32] on link at bounding box center [1094, 28] width 11 height 12
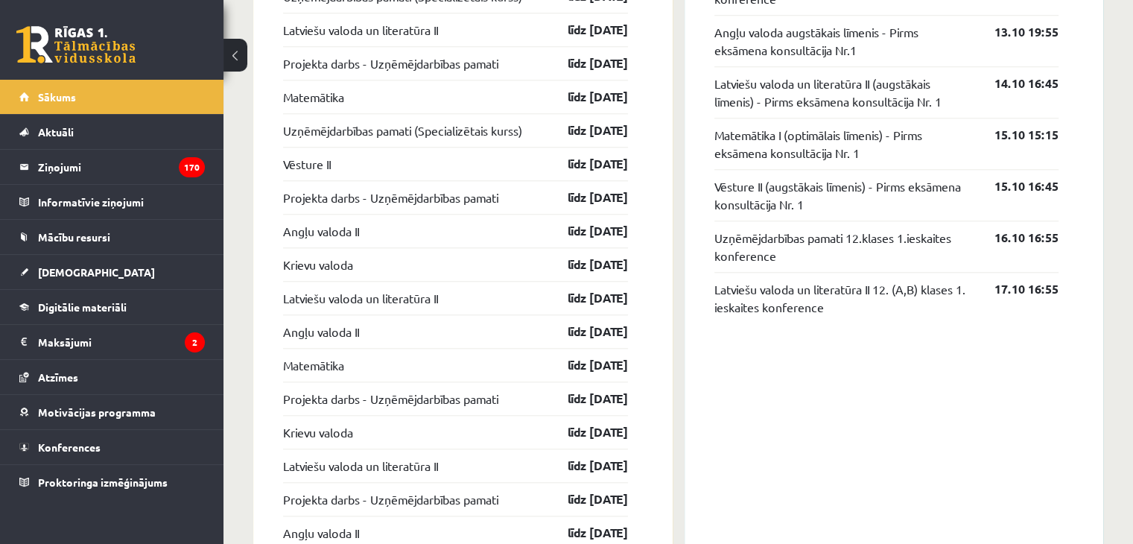
scroll to position [1398, 0]
